Goal: Task Accomplishment & Management: Complete application form

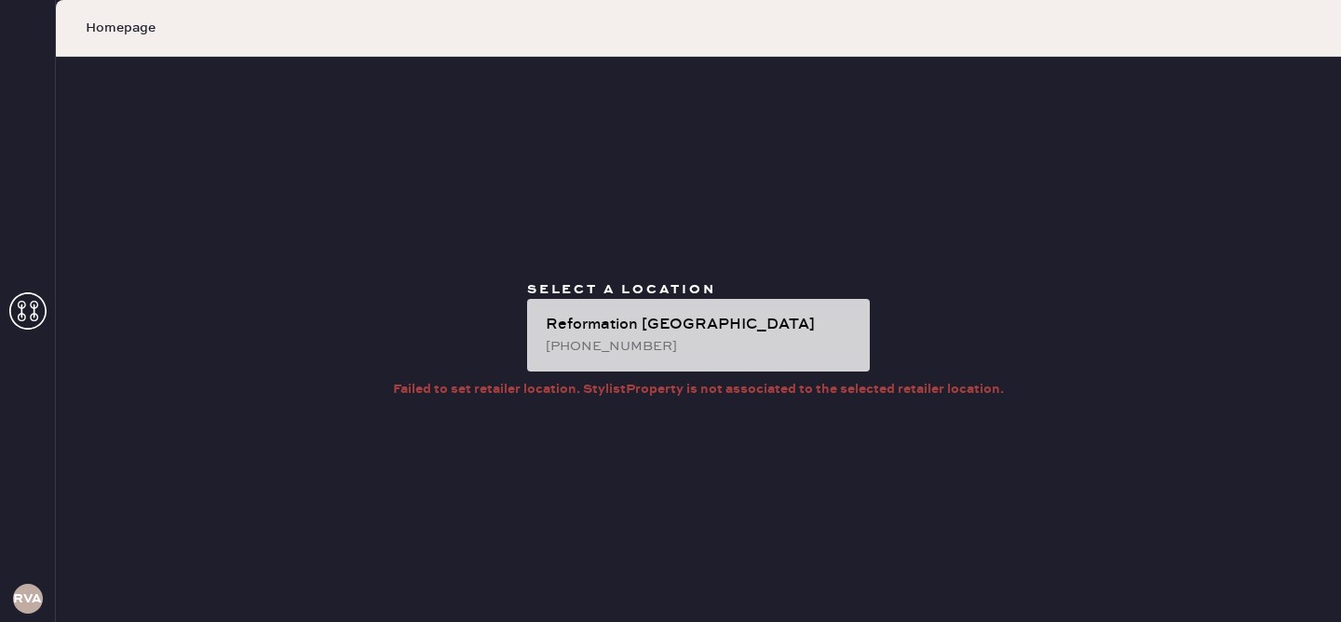
click at [702, 357] on div "Reformation [GEOGRAPHIC_DATA] [PHONE_NUMBER]" at bounding box center [698, 335] width 343 height 73
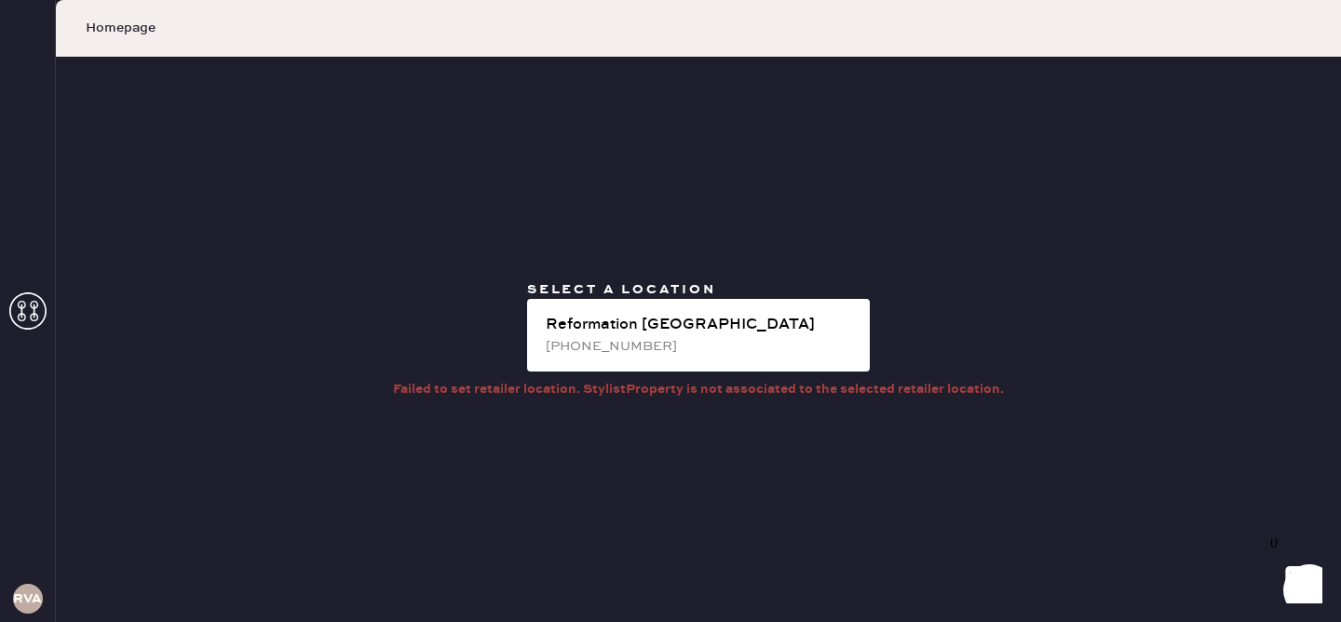
click at [32, 311] on icon at bounding box center [27, 310] width 37 height 37
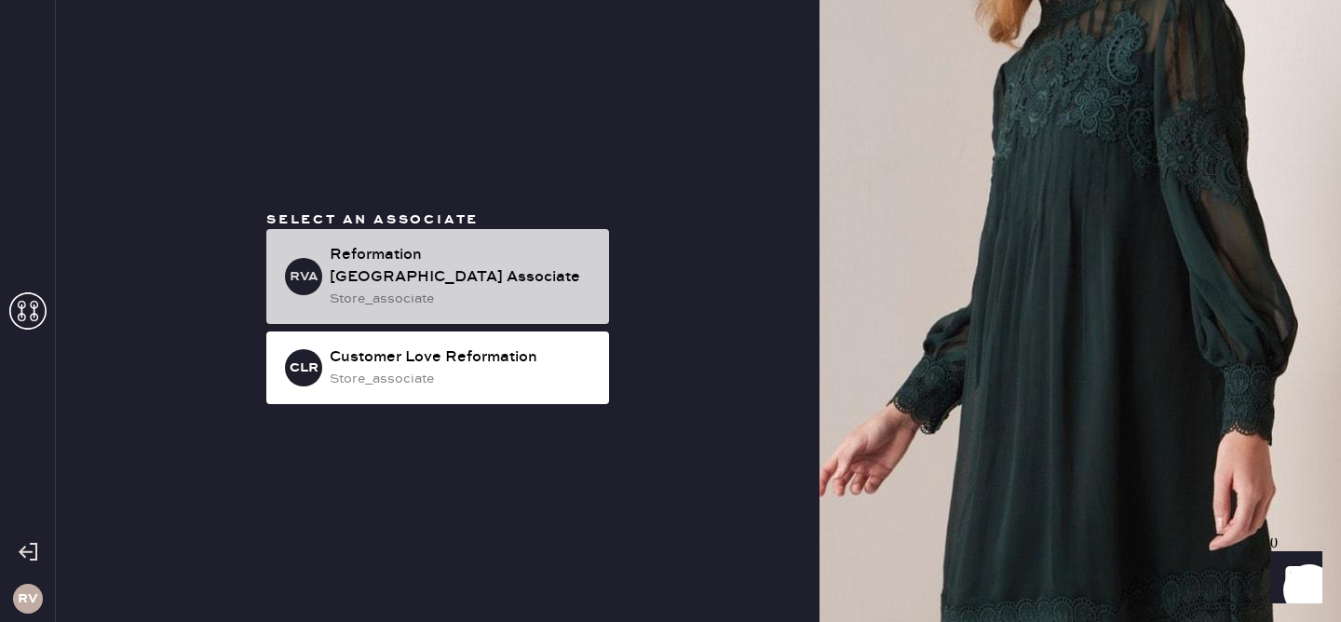
click at [412, 290] on div "store_associate" at bounding box center [462, 299] width 264 height 20
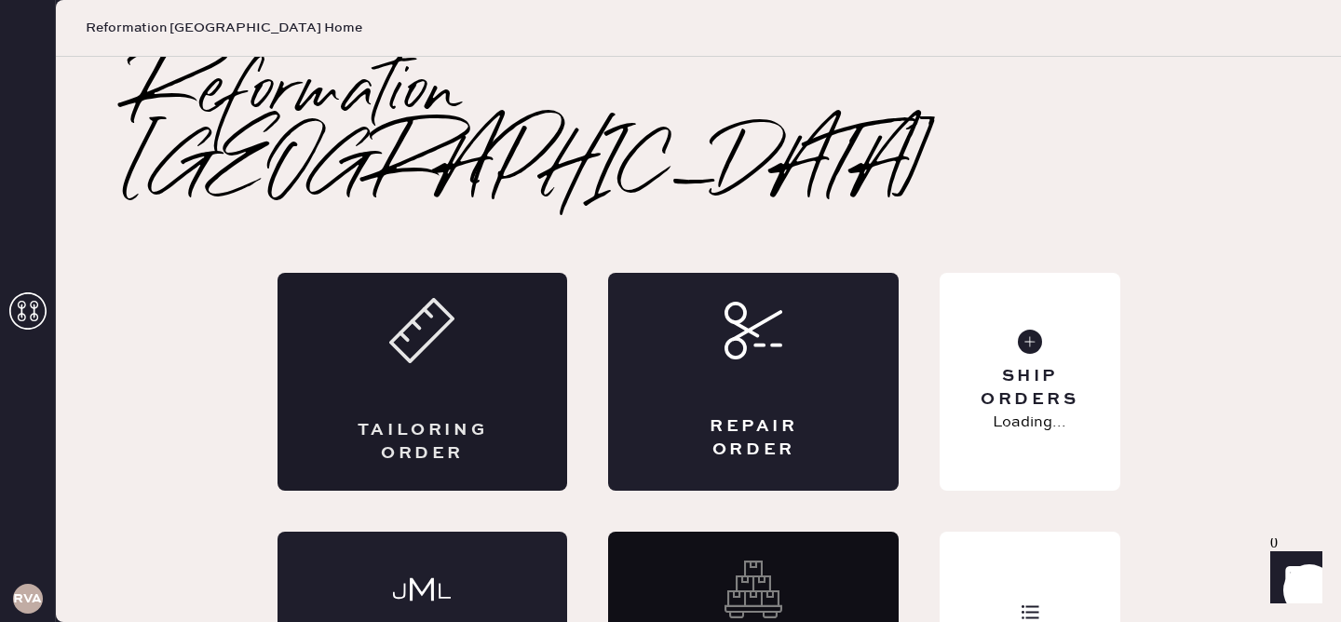
click at [406, 300] on use at bounding box center [421, 330] width 61 height 61
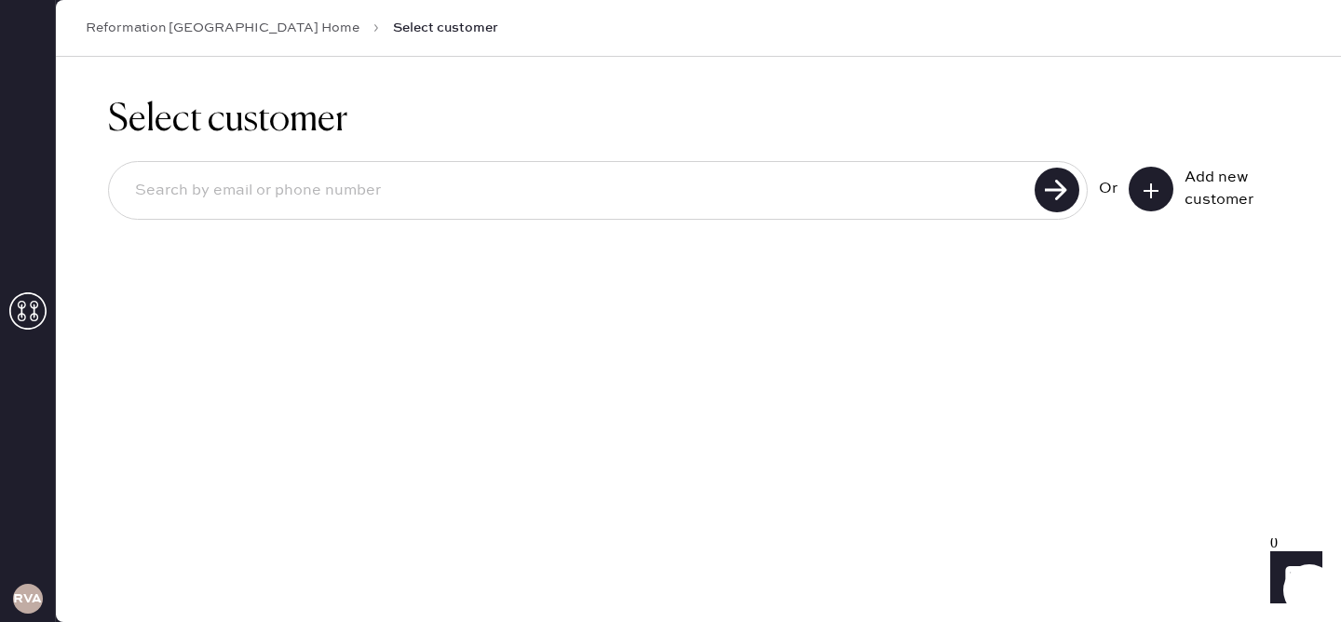
click at [1165, 181] on button at bounding box center [1150, 189] width 45 height 45
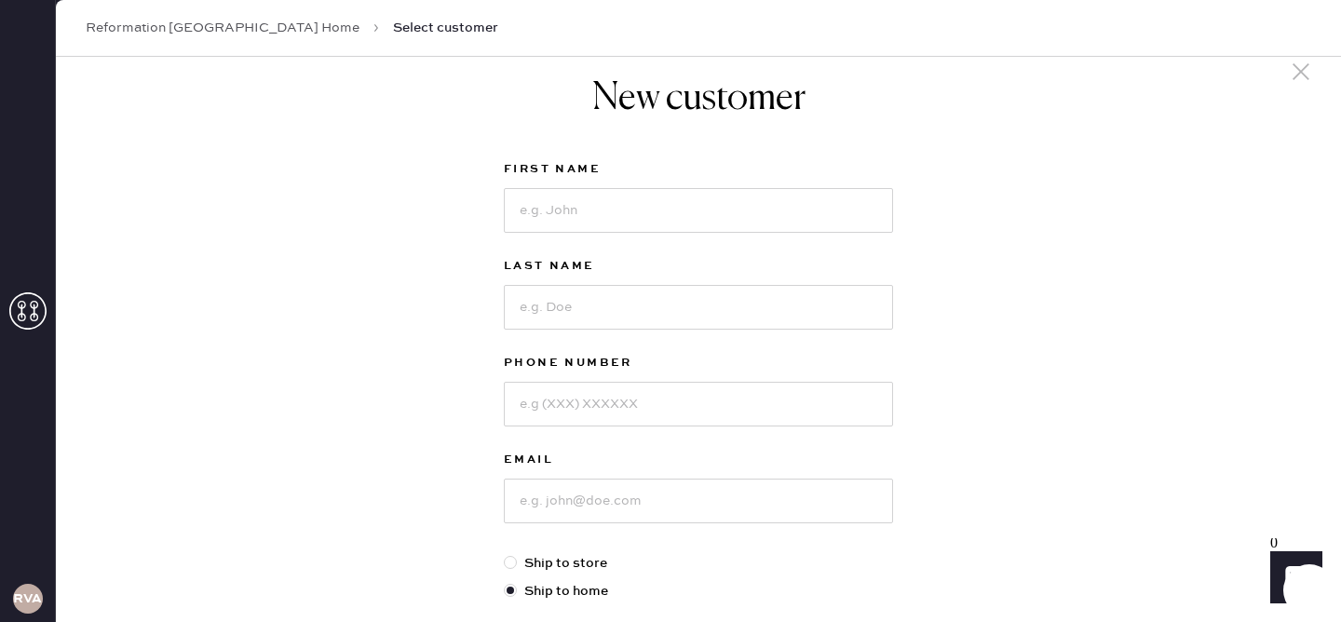
scroll to position [47, 0]
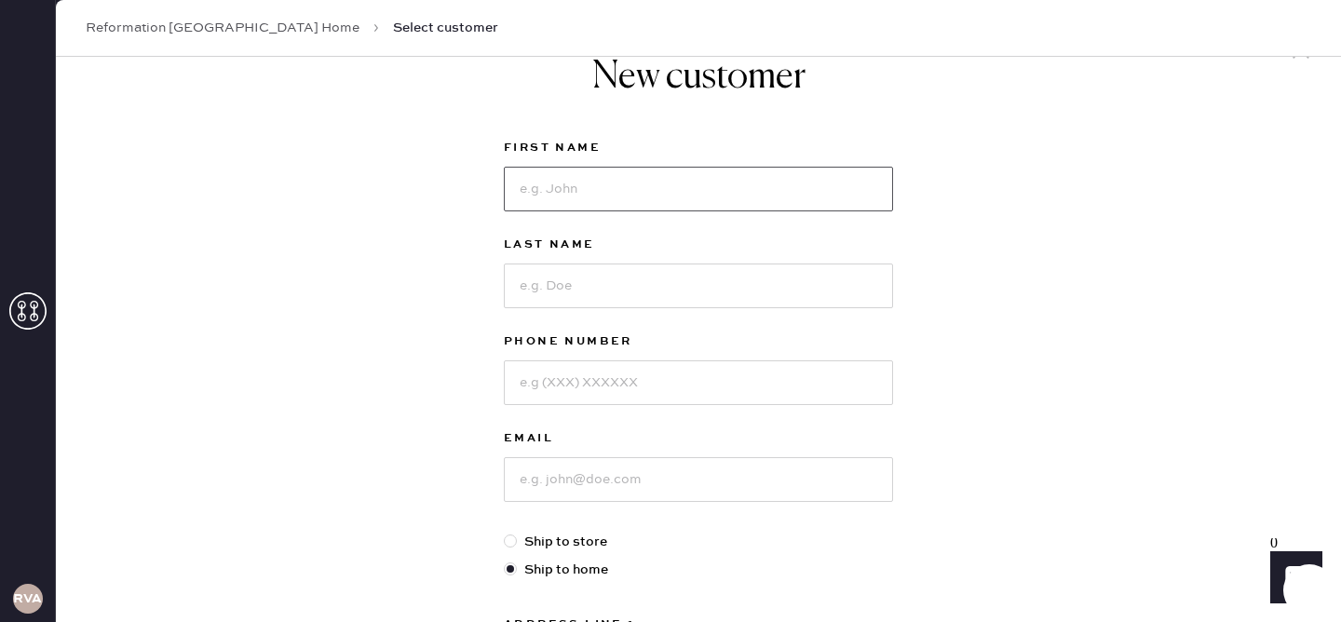
click at [559, 194] on input at bounding box center [698, 189] width 389 height 45
type input "[PERSON_NAME]"
type input "Stalla"
type input "2036067056"
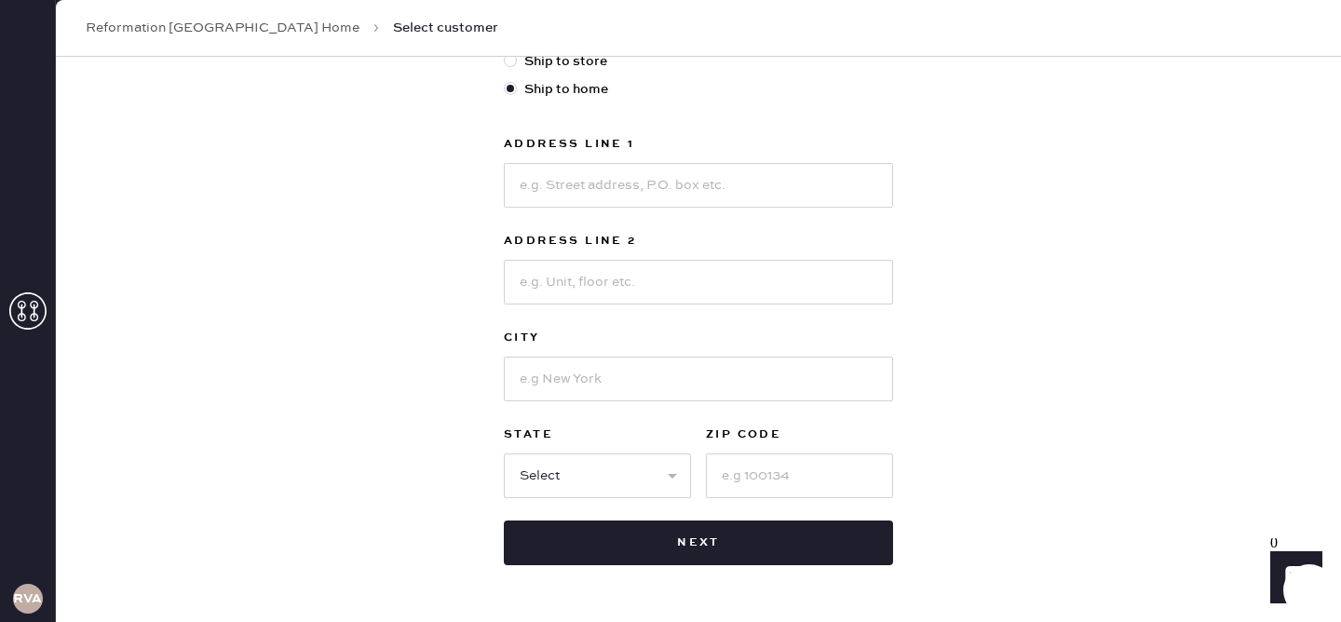
scroll to position [528, 0]
type input "[EMAIL_ADDRESS][DOMAIN_NAME]"
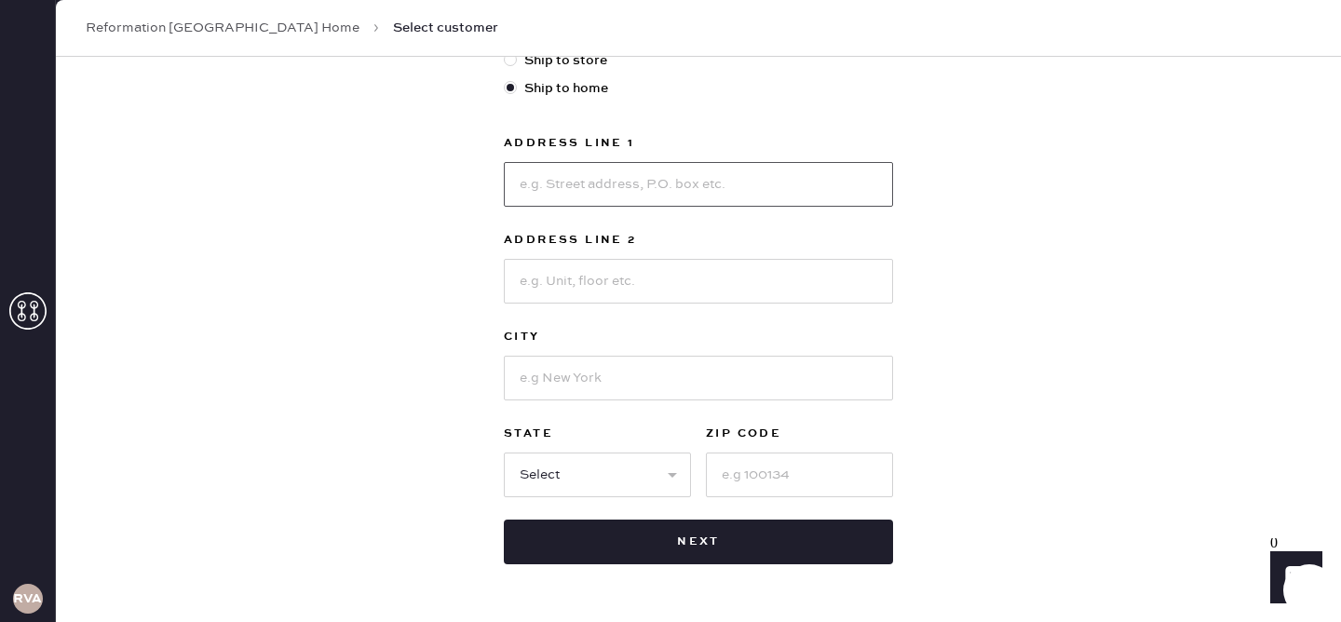
click at [608, 184] on input at bounding box center [698, 184] width 389 height 45
type input "[STREET_ADDRESS]"
type input "Apt 211"
type input "[GEOGRAPHIC_DATA]"
select select "CA"
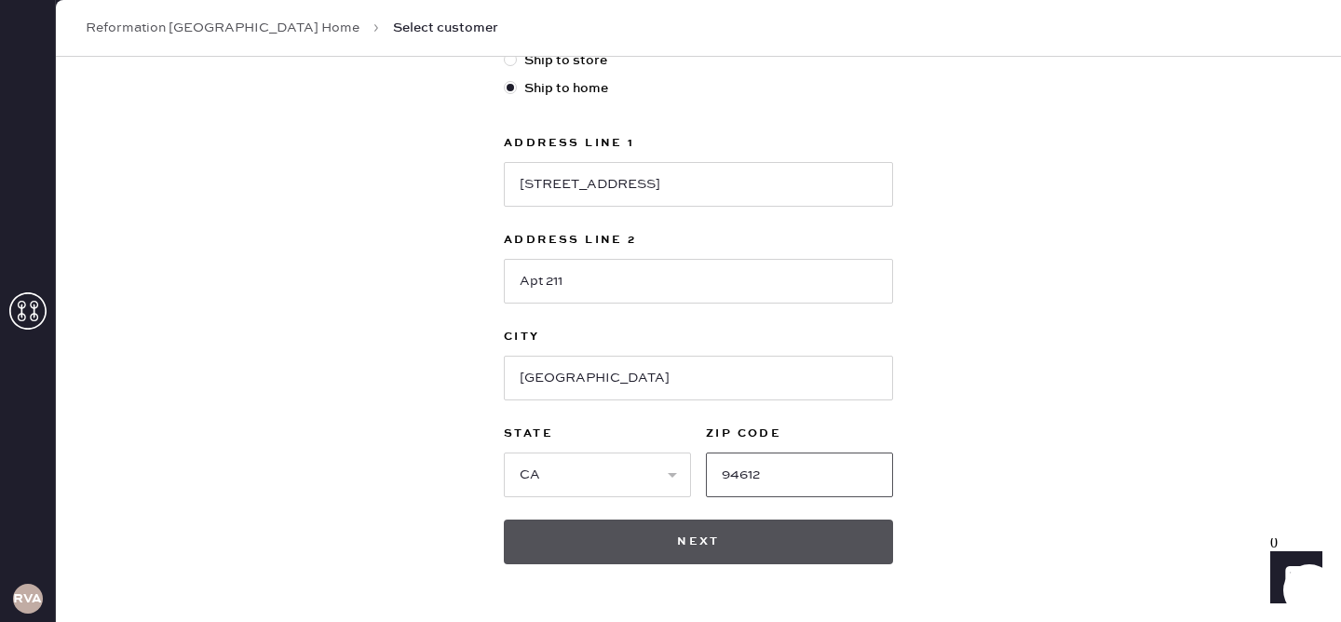
type input "94612"
click at [540, 534] on button "Next" at bounding box center [698, 542] width 389 height 45
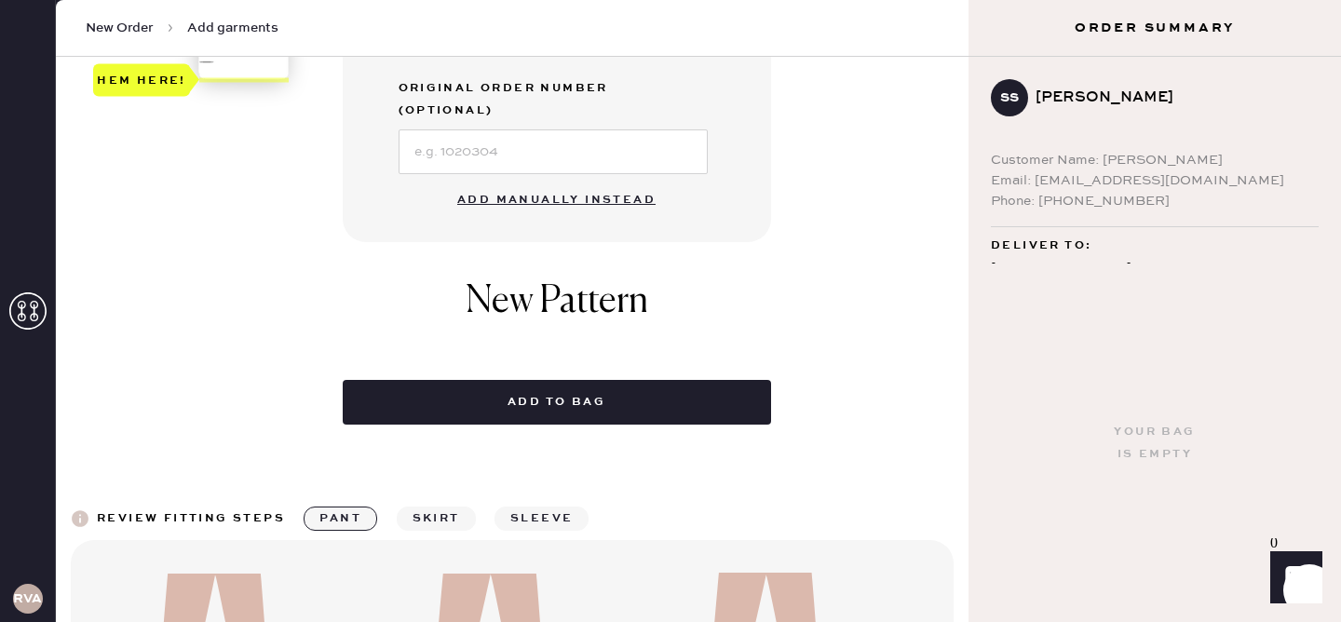
scroll to position [742, 0]
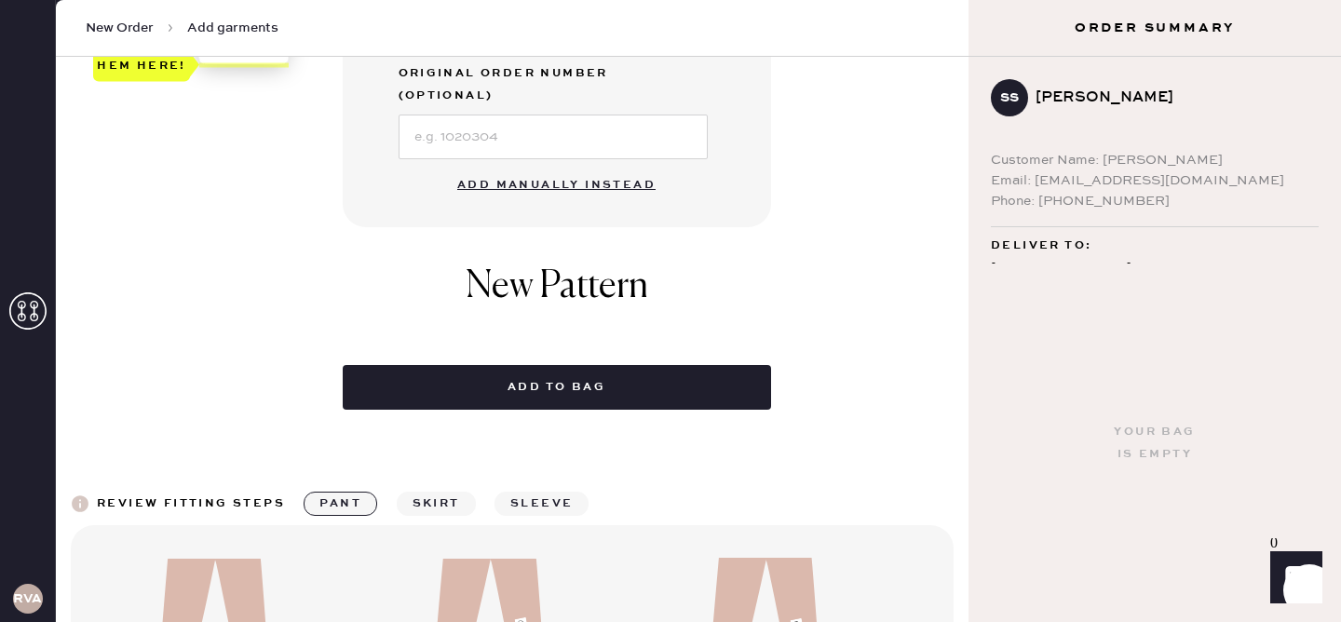
click at [642, 167] on button "Add manually instead" at bounding box center [556, 185] width 221 height 37
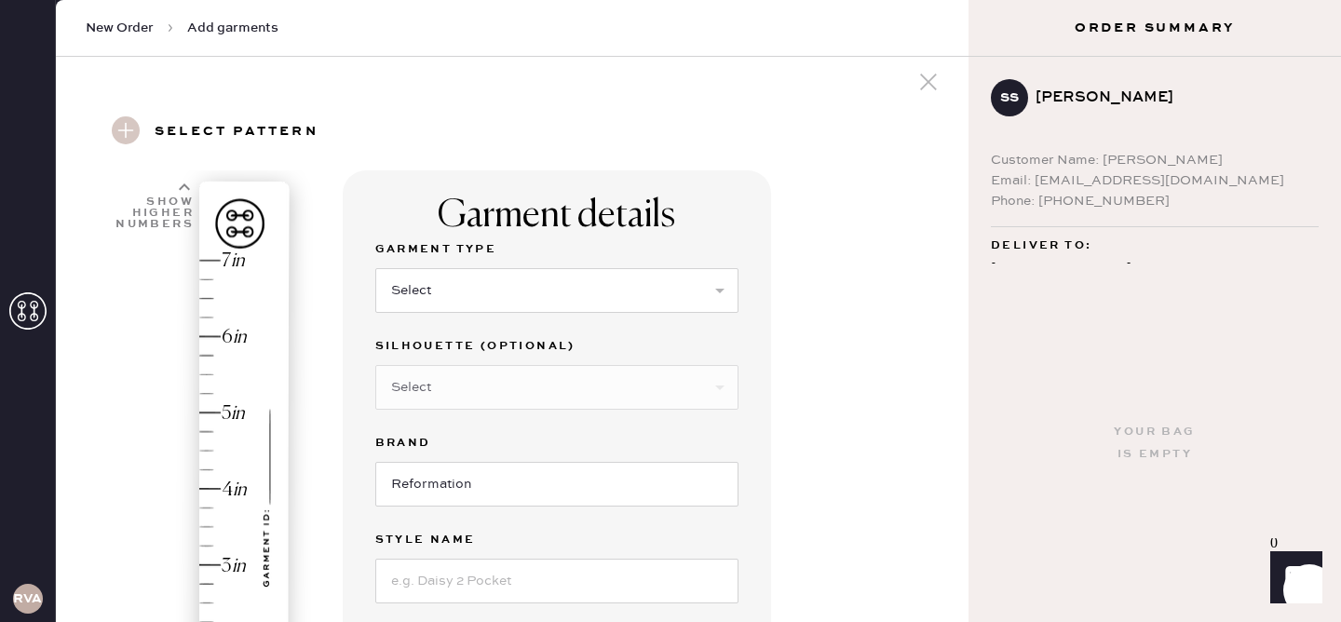
scroll to position [0, 0]
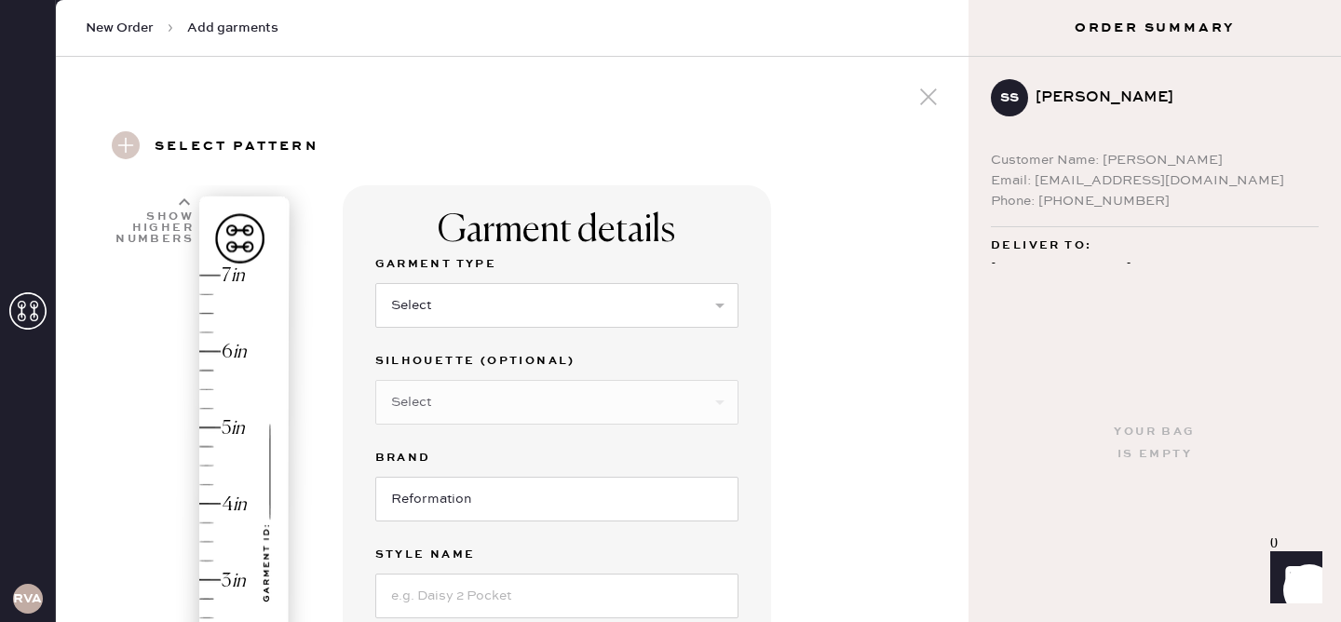
click at [662, 279] on div "Select Basic Skirt Jeans Leggings Pants Shorts Basic Sleeved Dress Basic Sleeve…" at bounding box center [556, 303] width 363 height 48
click at [662, 304] on select "Select Basic Skirt Jeans Leggings Pants Shorts Basic Sleeved Dress Basic Sleeve…" at bounding box center [556, 305] width 363 height 45
select select "6"
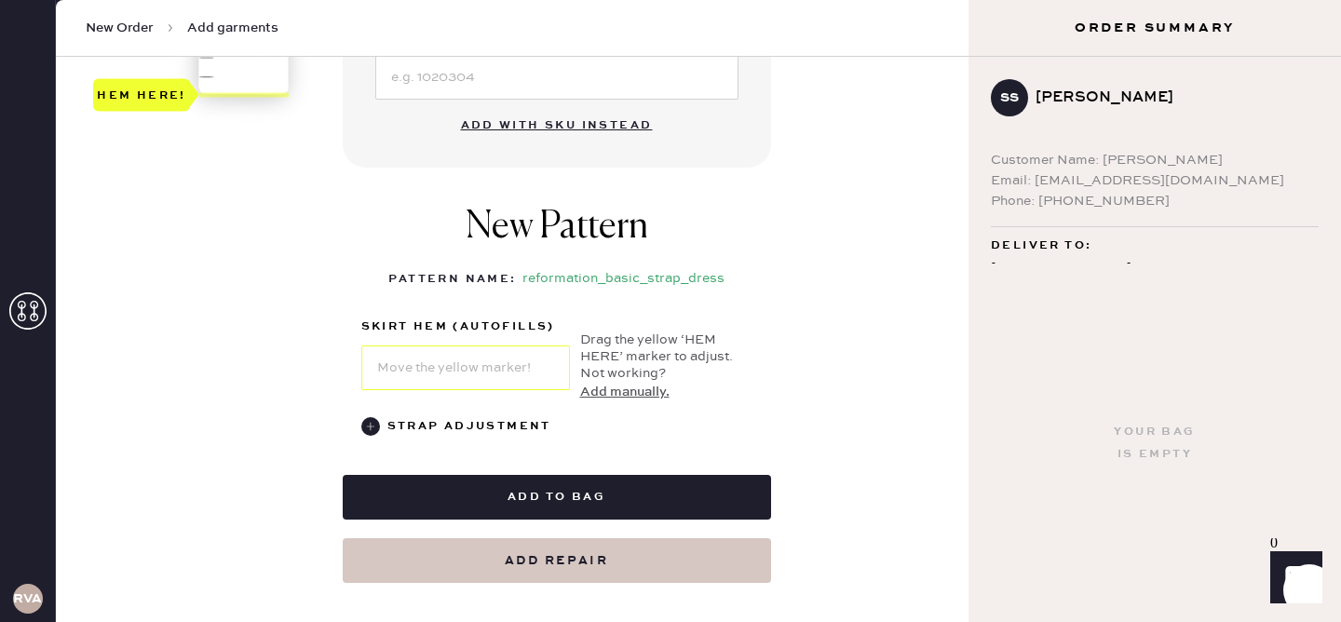
scroll to position [717, 0]
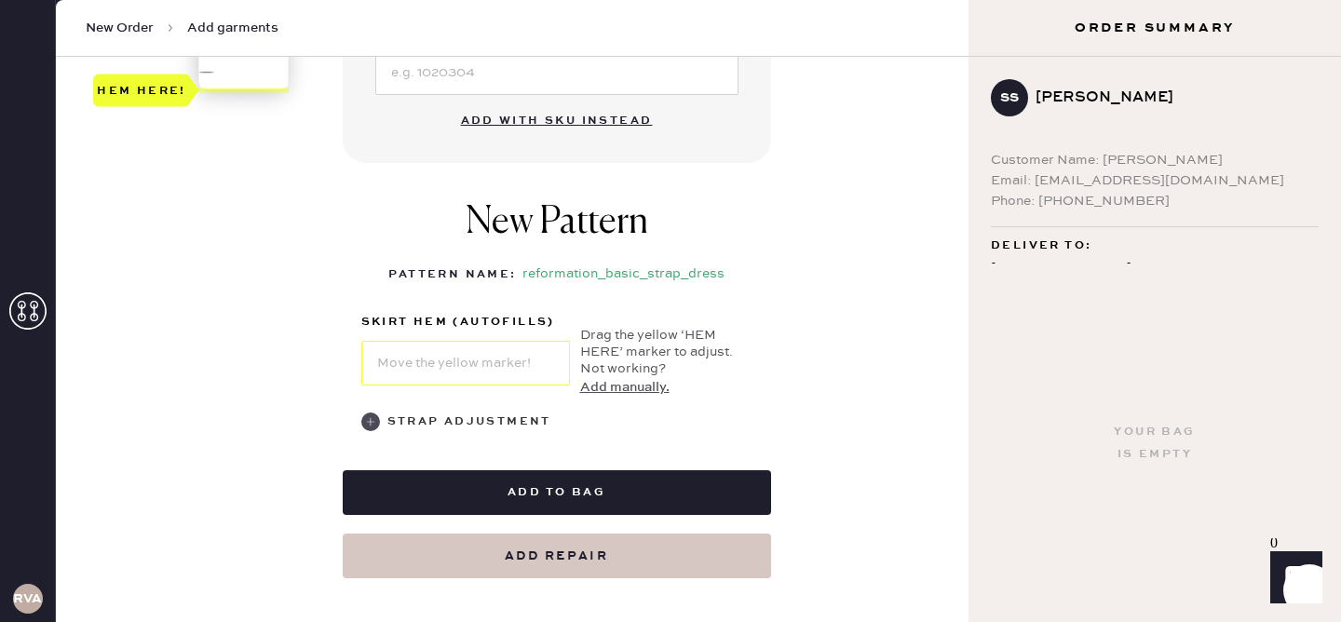
click at [367, 419] on use at bounding box center [370, 421] width 19 height 19
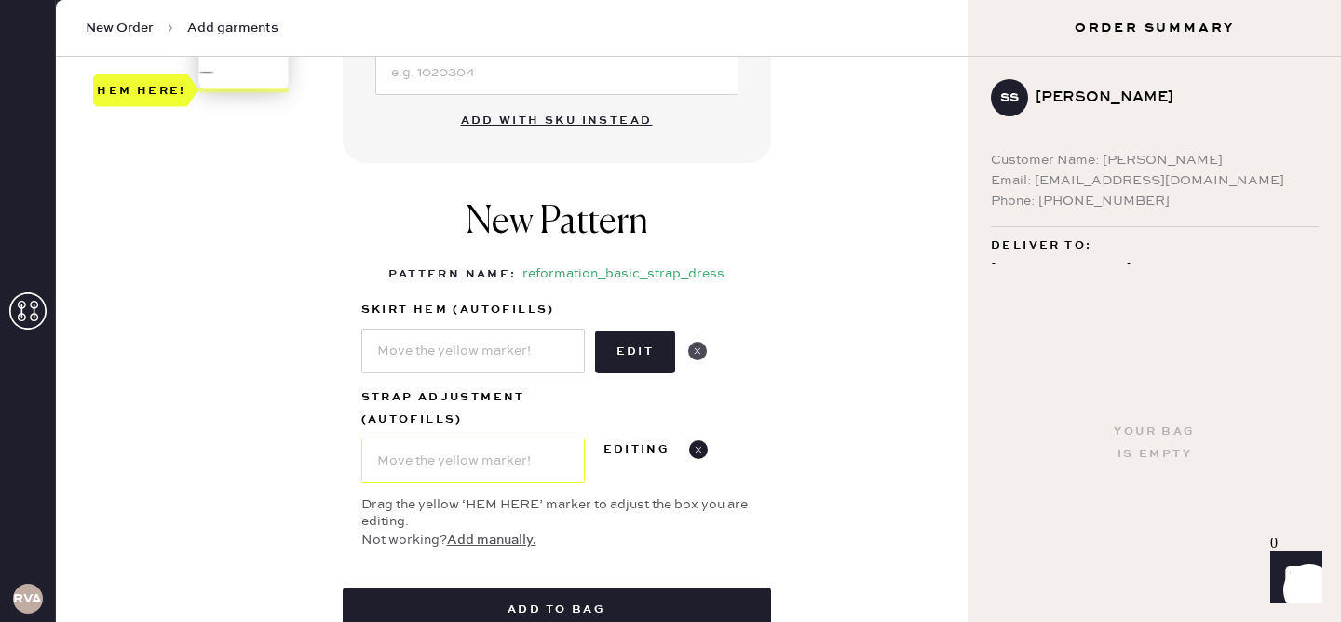
click at [697, 353] on use at bounding box center [697, 351] width 19 height 19
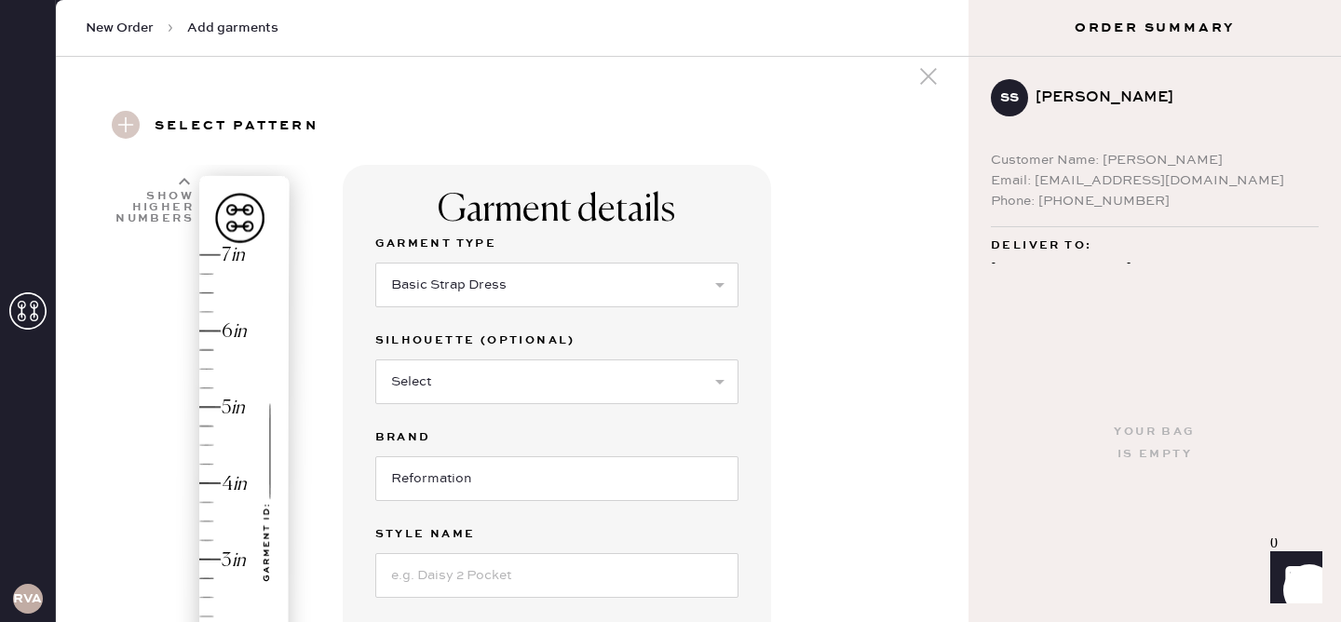
scroll to position [61, 0]
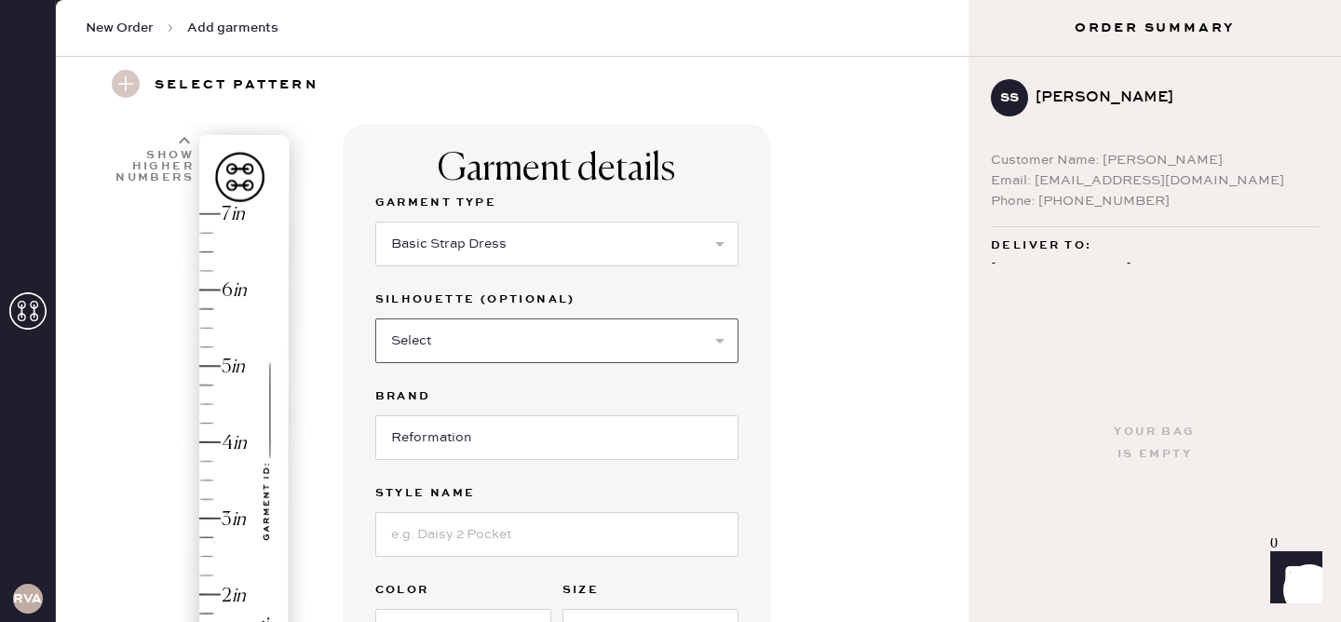
click at [597, 330] on select "Select Maxi Dress Midi Dress Mini Dress Other" at bounding box center [556, 340] width 363 height 45
select select "37"
click at [556, 544] on input at bounding box center [556, 534] width 363 height 45
type input "[PERSON_NAME]"
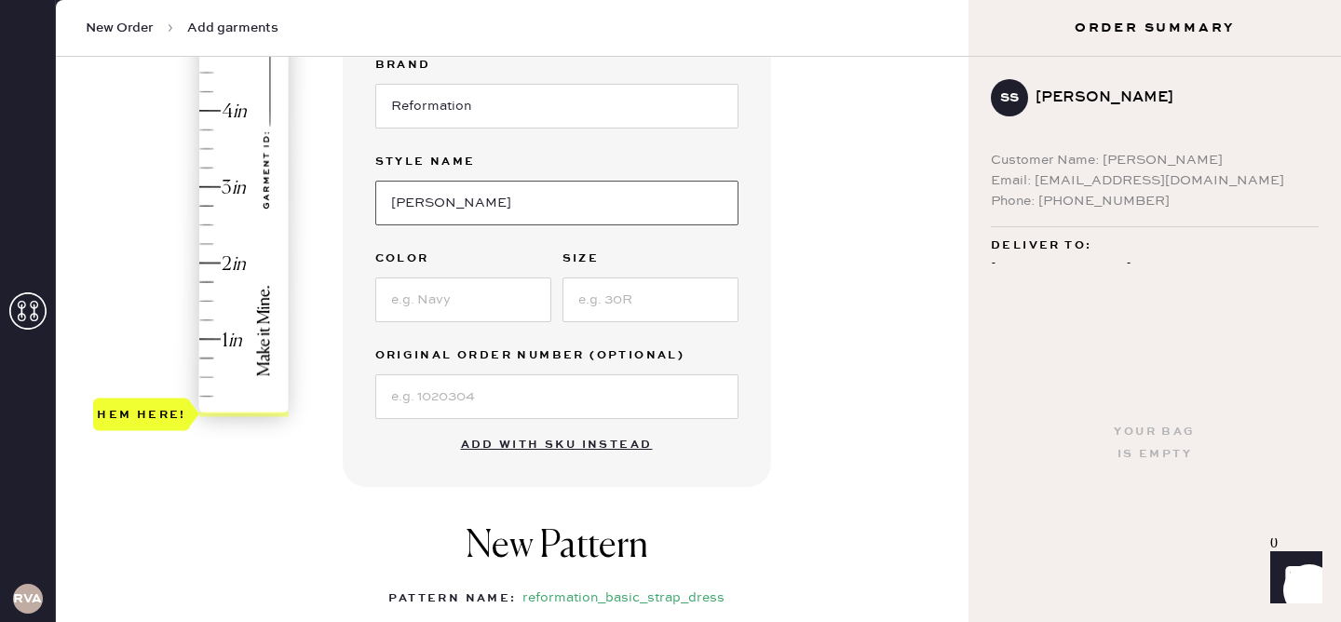
scroll to position [396, 0]
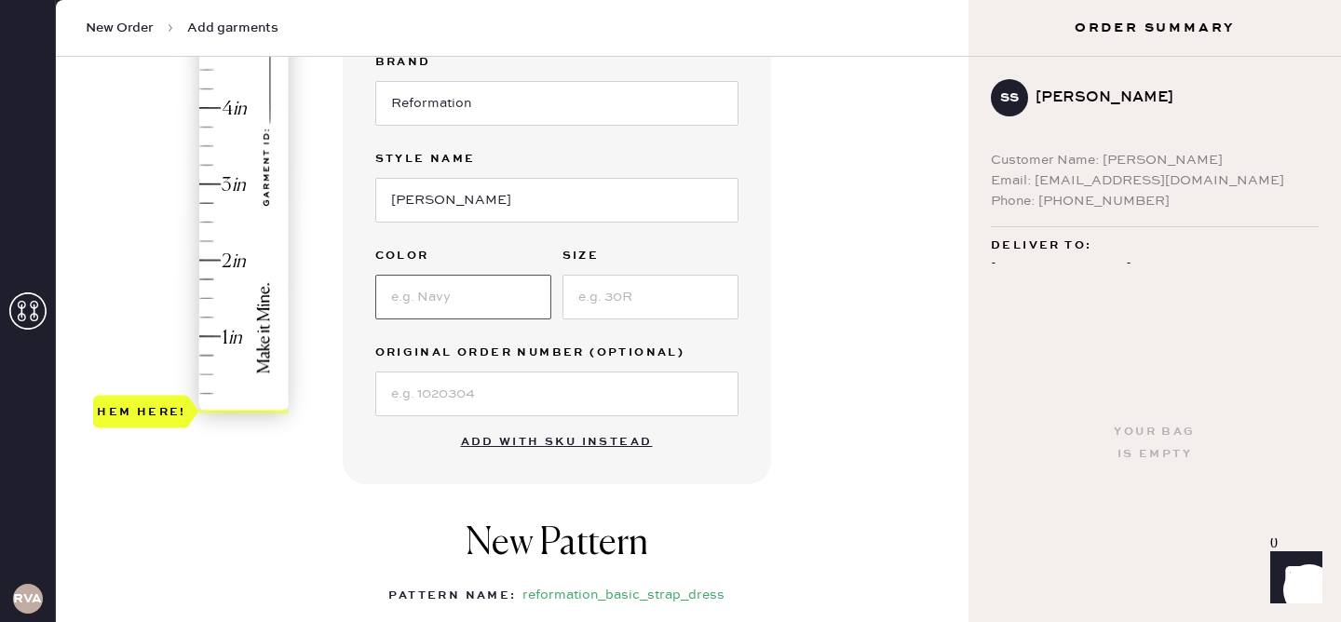
click at [514, 292] on input at bounding box center [463, 297] width 176 height 45
type input "last tango"
click at [641, 290] on input at bounding box center [650, 297] width 176 height 45
type input "4"
type input "1"
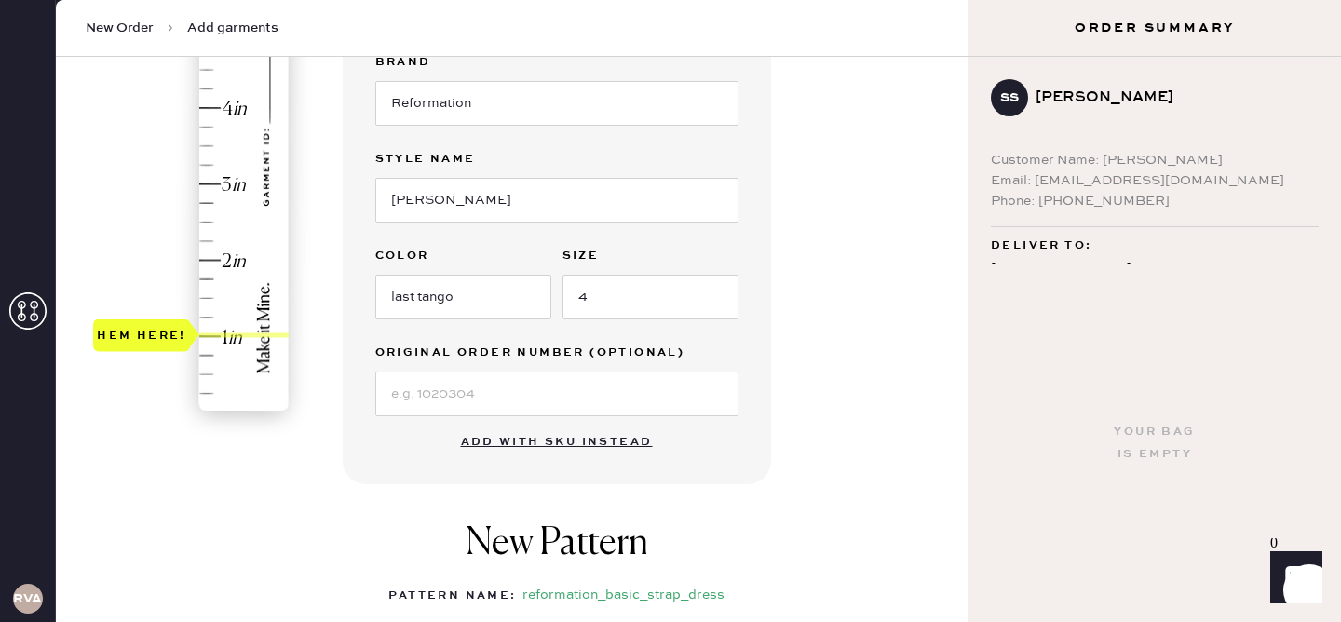
click at [226, 339] on div "Hem here!" at bounding box center [192, 146] width 198 height 549
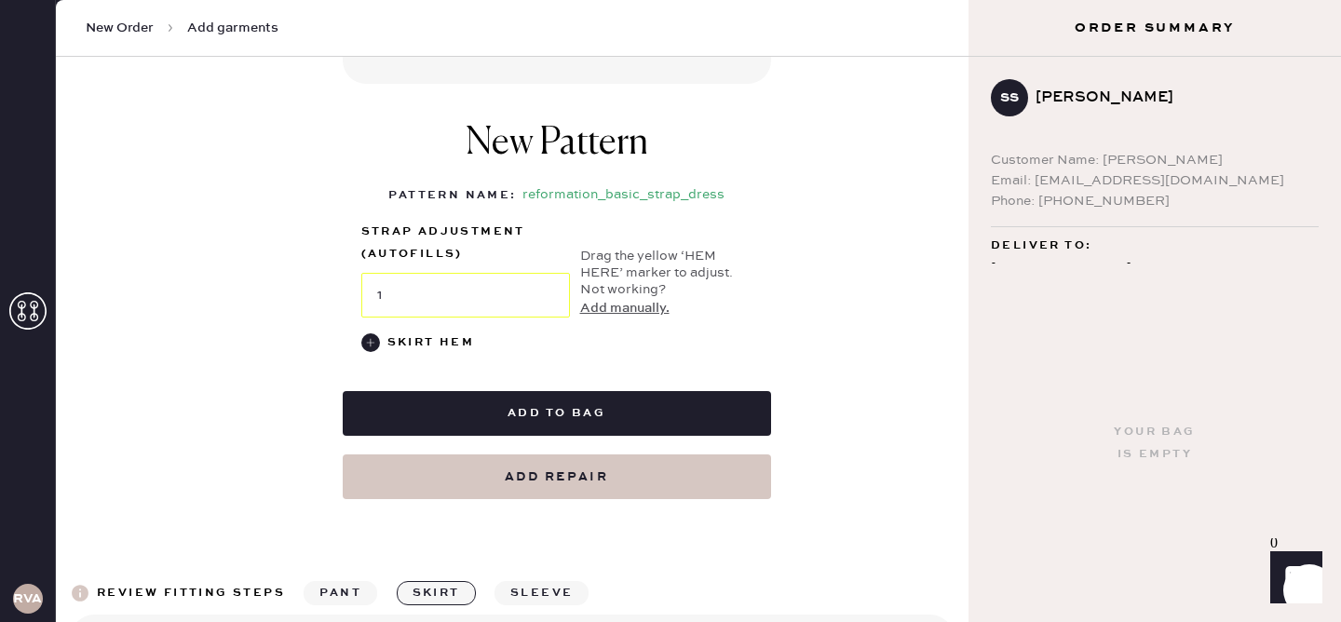
scroll to position [794, 0]
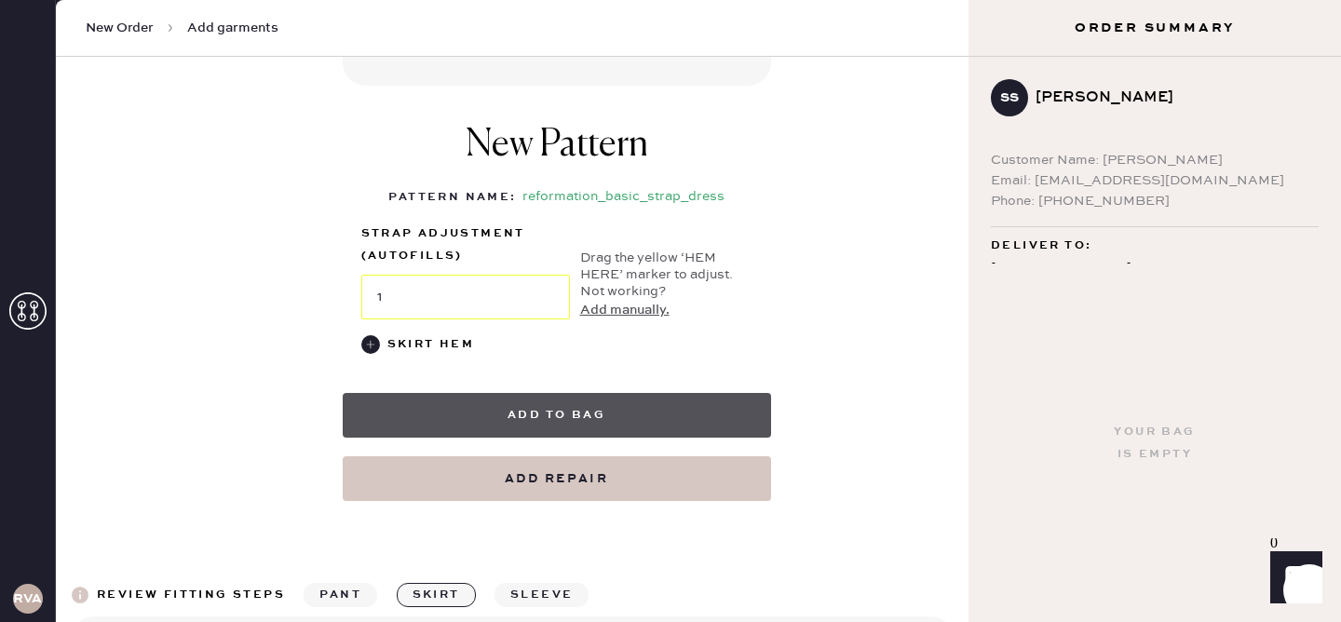
click at [574, 412] on button "Add to bag" at bounding box center [557, 415] width 428 height 45
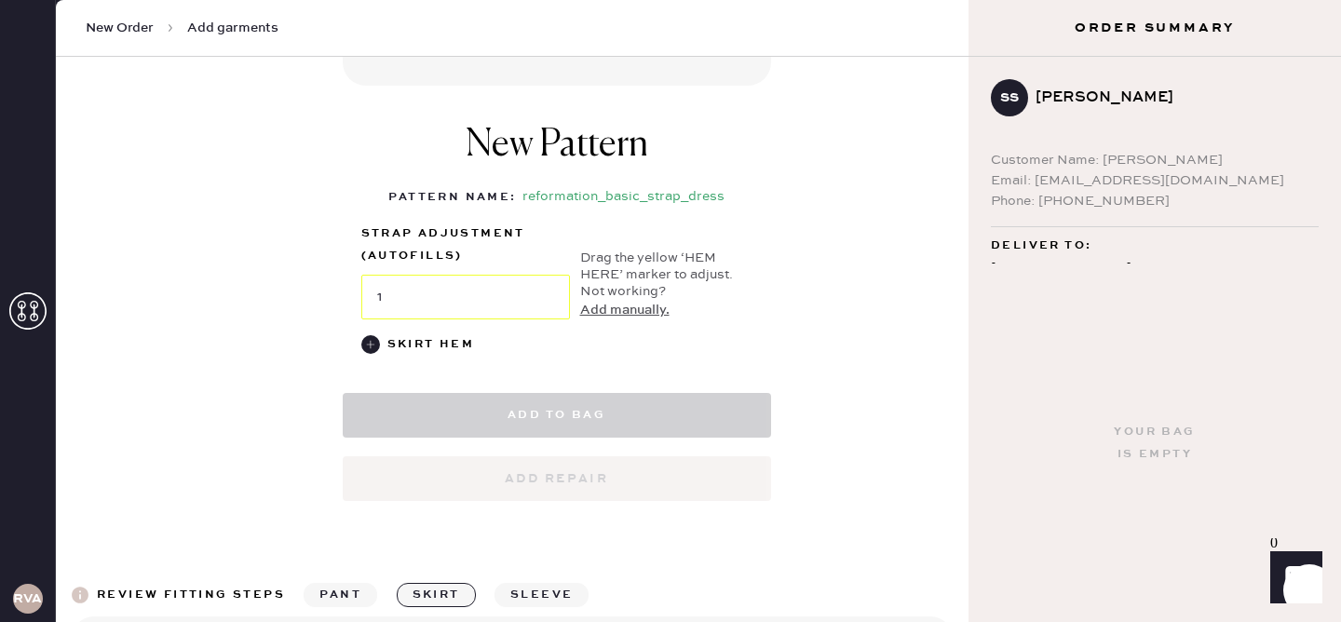
select select "6"
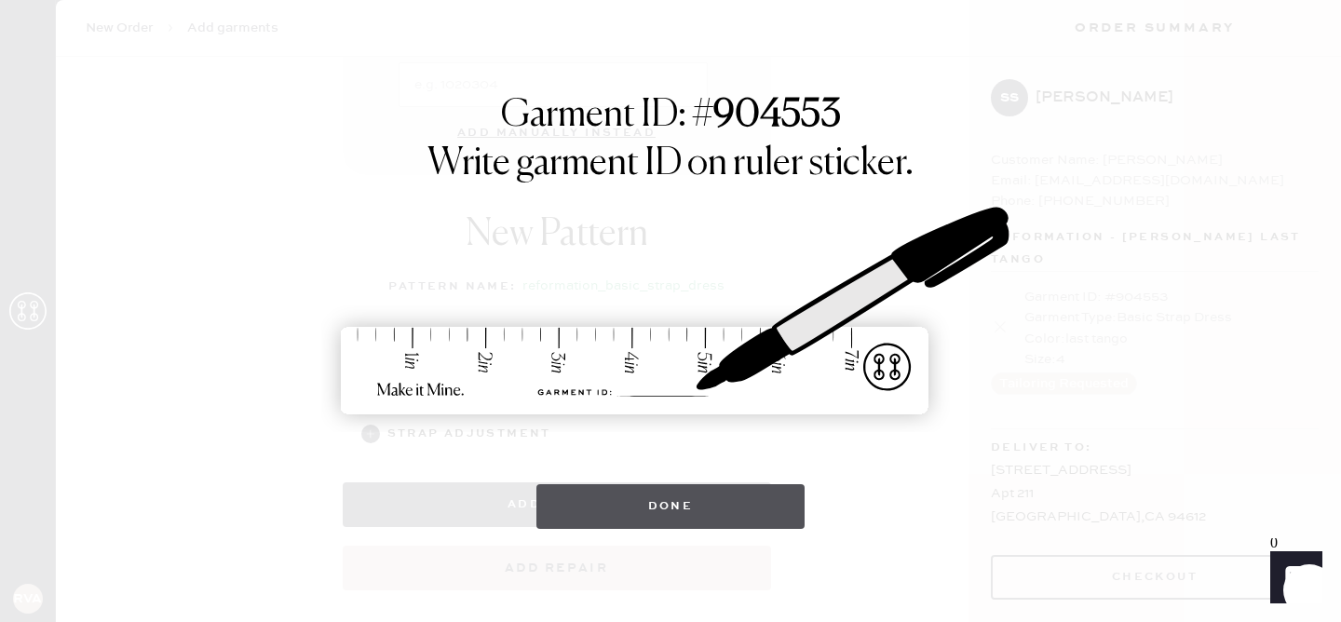
click at [679, 496] on button "Done" at bounding box center [670, 506] width 269 height 45
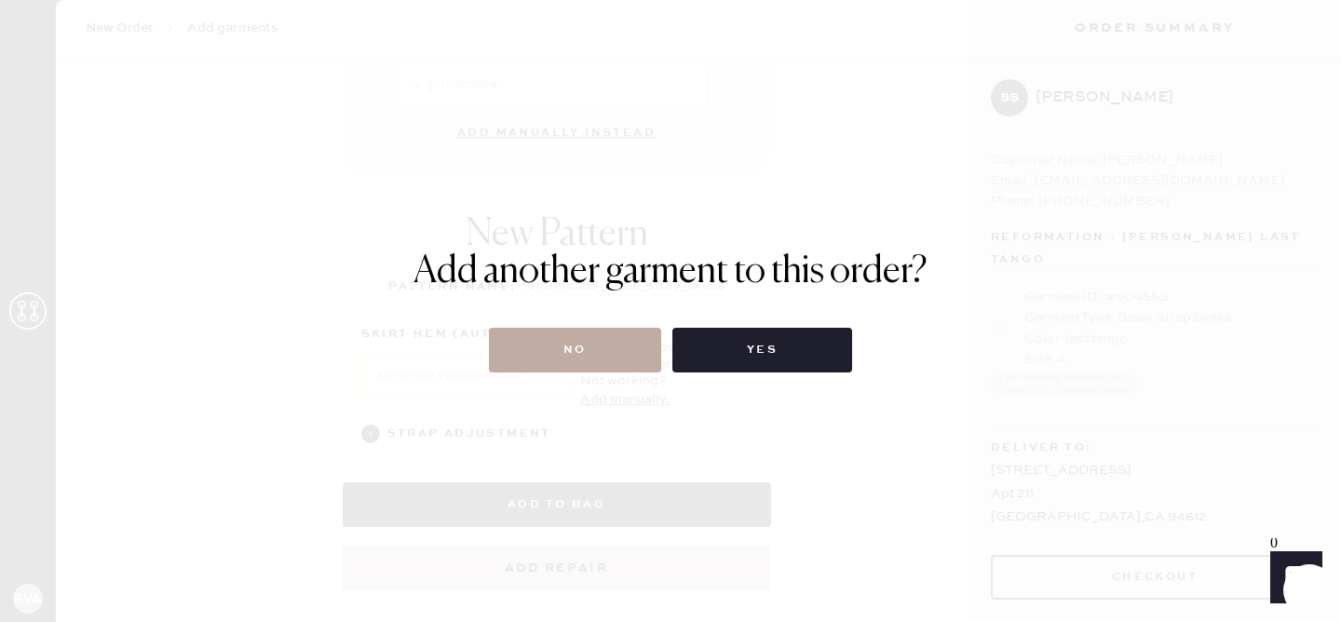
click at [535, 346] on button "No" at bounding box center [575, 350] width 172 height 45
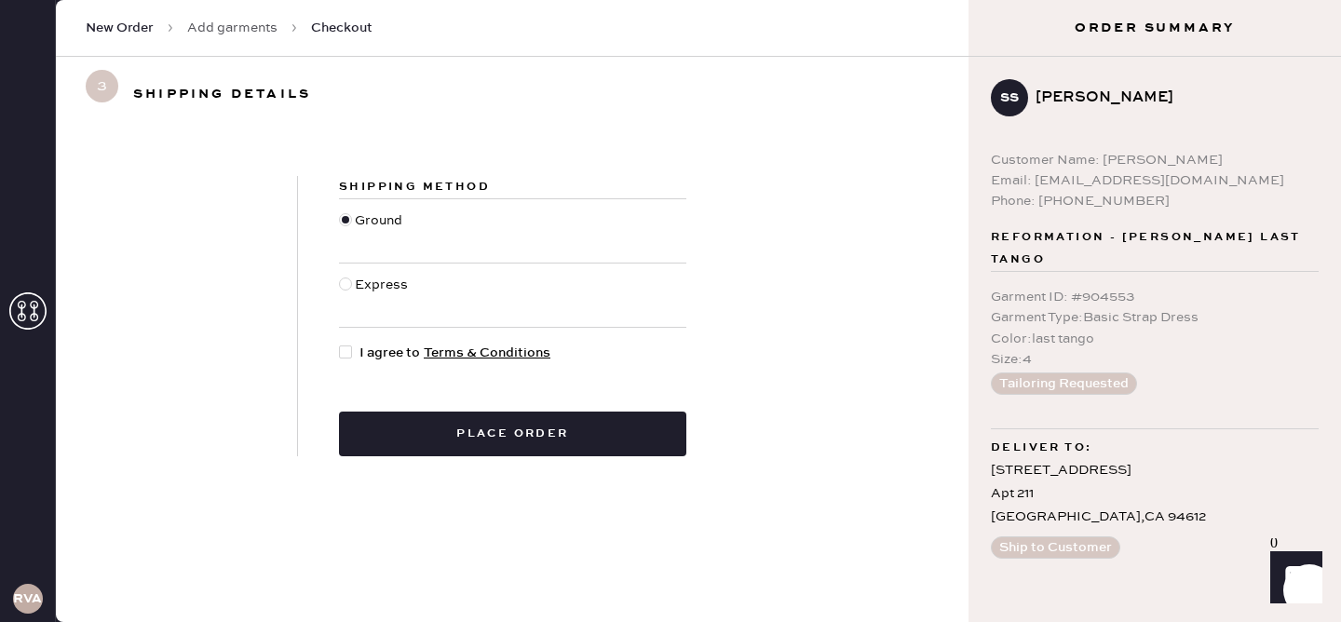
click at [361, 358] on span "I agree to Terms & Conditions" at bounding box center [454, 353] width 191 height 20
click at [340, 344] on input "I agree to Terms & Conditions" at bounding box center [339, 343] width 1 height 1
checkbox input "true"
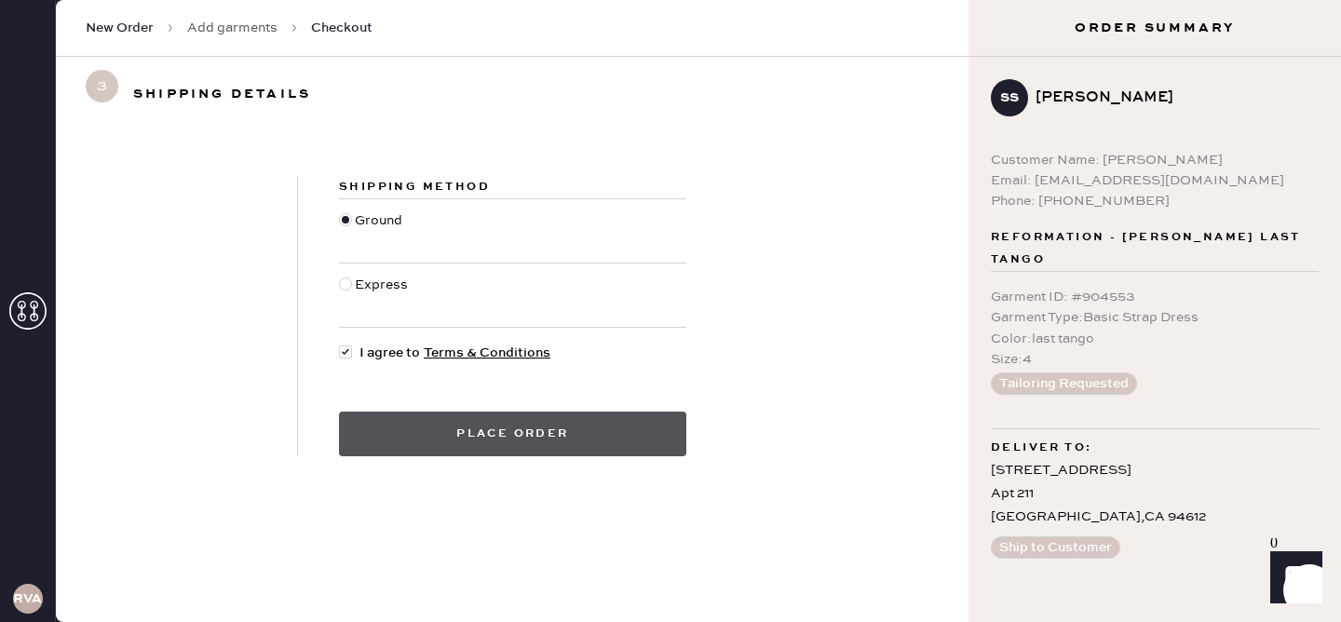
click at [463, 439] on button "Place order" at bounding box center [512, 434] width 347 height 45
